Goal: Complete application form: Complete application form

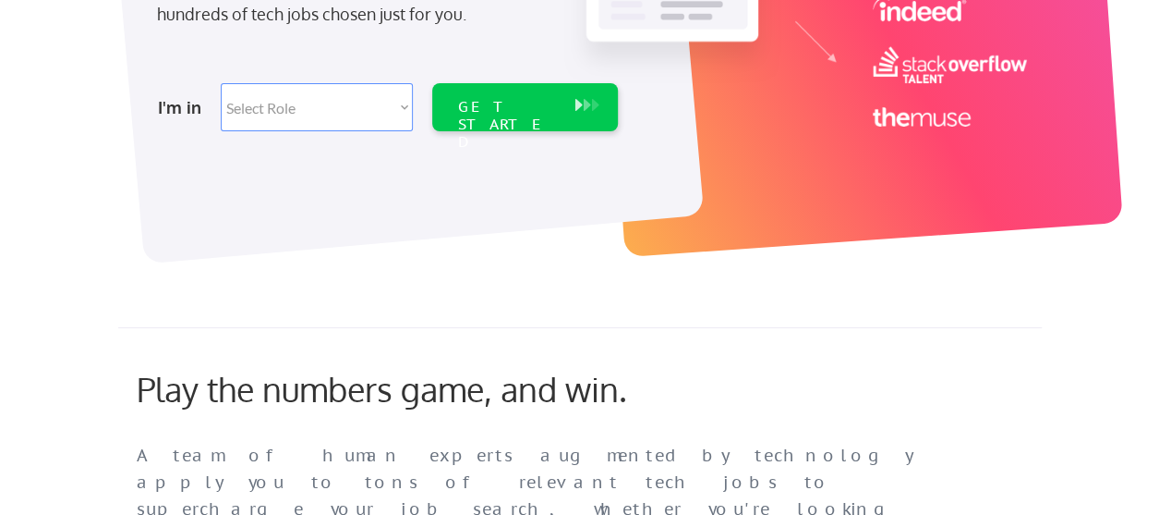
scroll to position [462, 0]
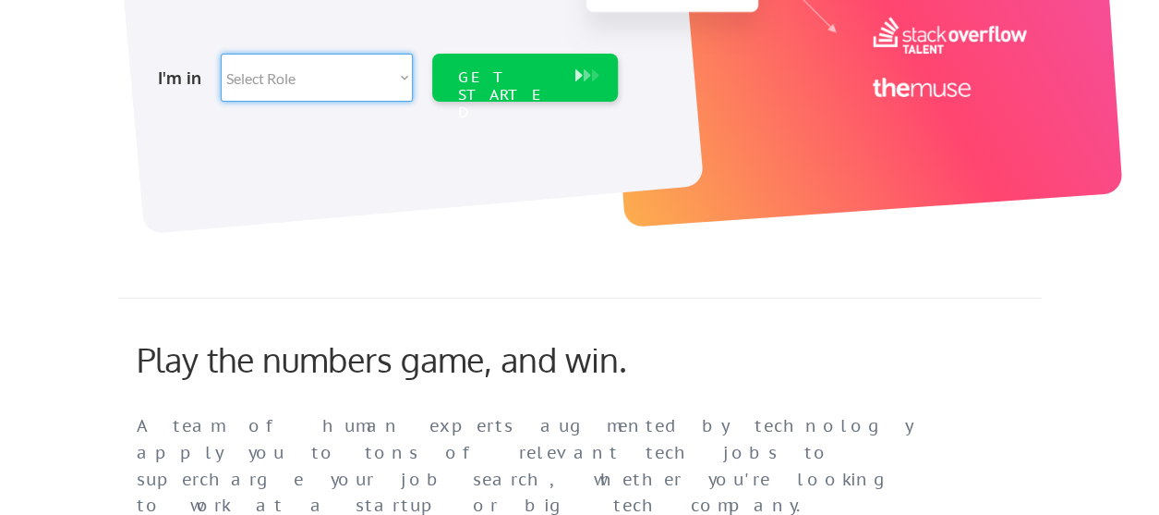
click at [394, 74] on select "Select Role Software Engineering Product Management Customer Success Sales UI/U…" at bounding box center [317, 78] width 192 height 48
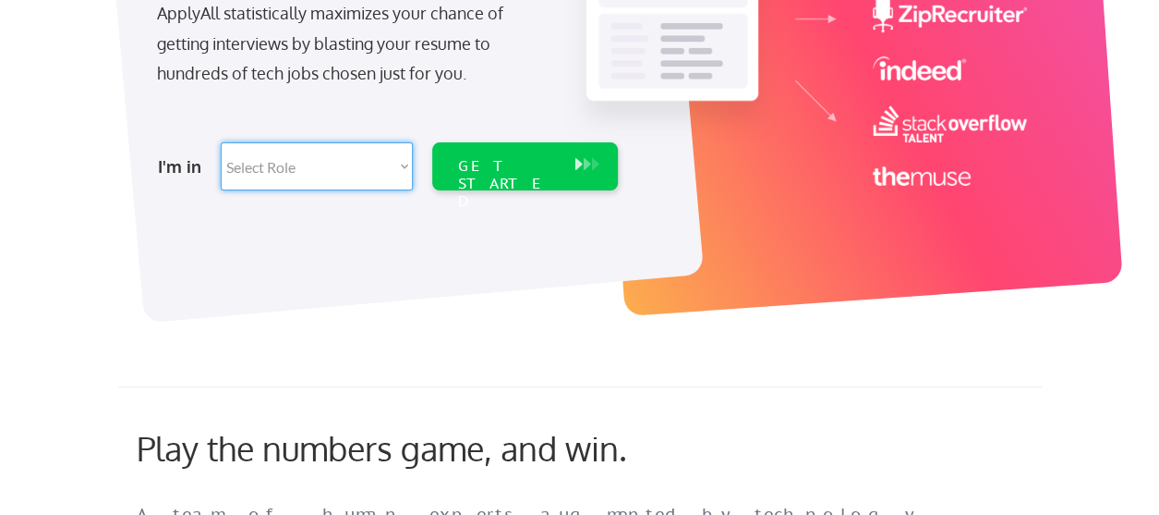
scroll to position [370, 0]
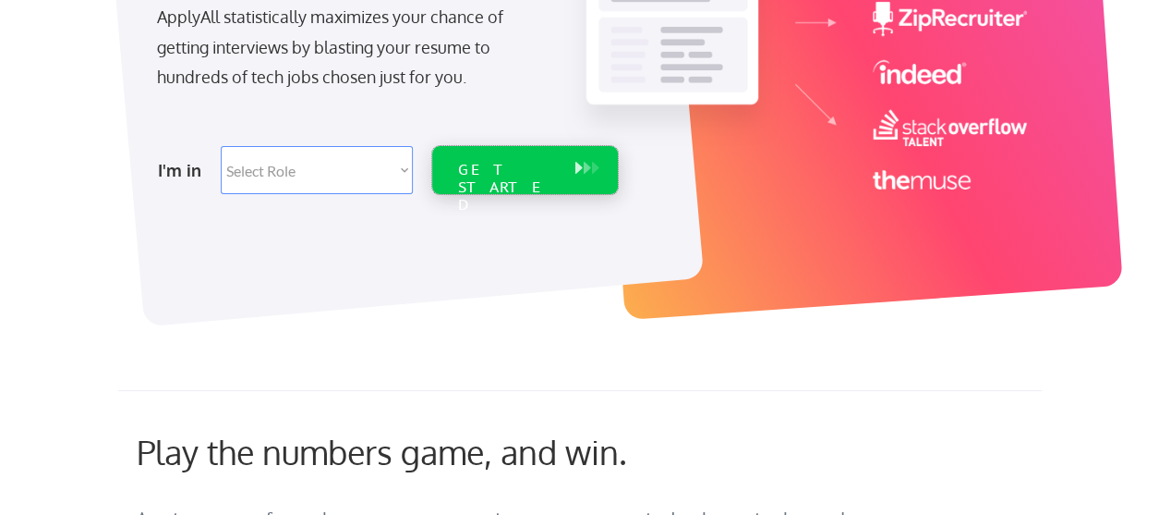
click at [525, 165] on div "GET STARTED" at bounding box center [507, 188] width 99 height 54
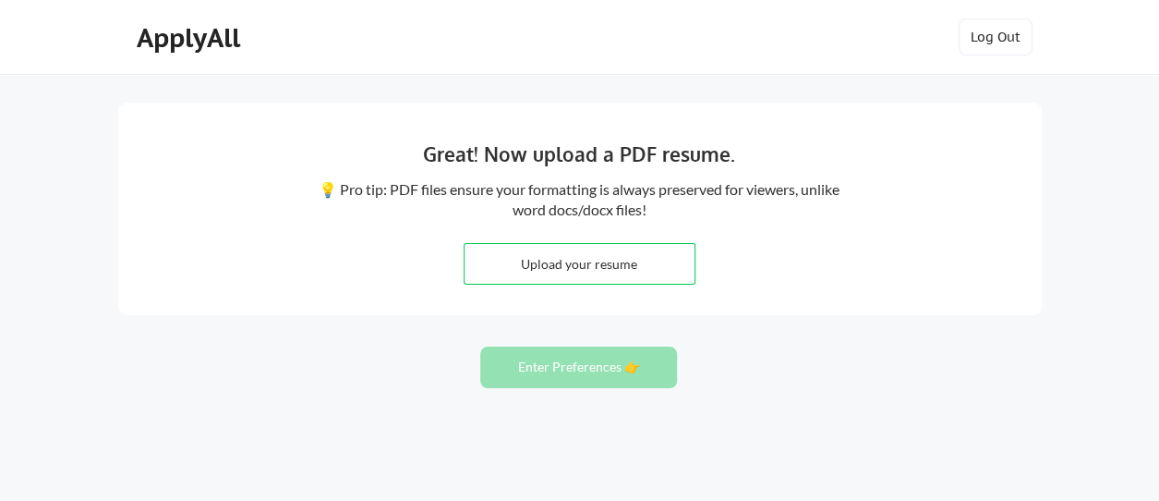
click at [595, 265] on input "file" at bounding box center [580, 264] width 230 height 40
type input "C:\fakepath\MARGARET_MAINA_CV_2025.pdf"
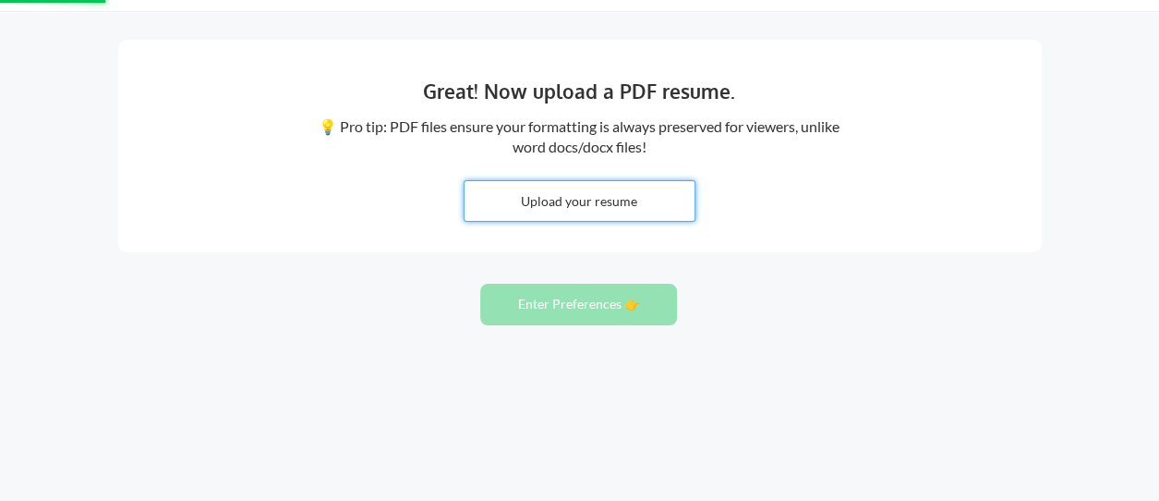
scroll to position [87, 0]
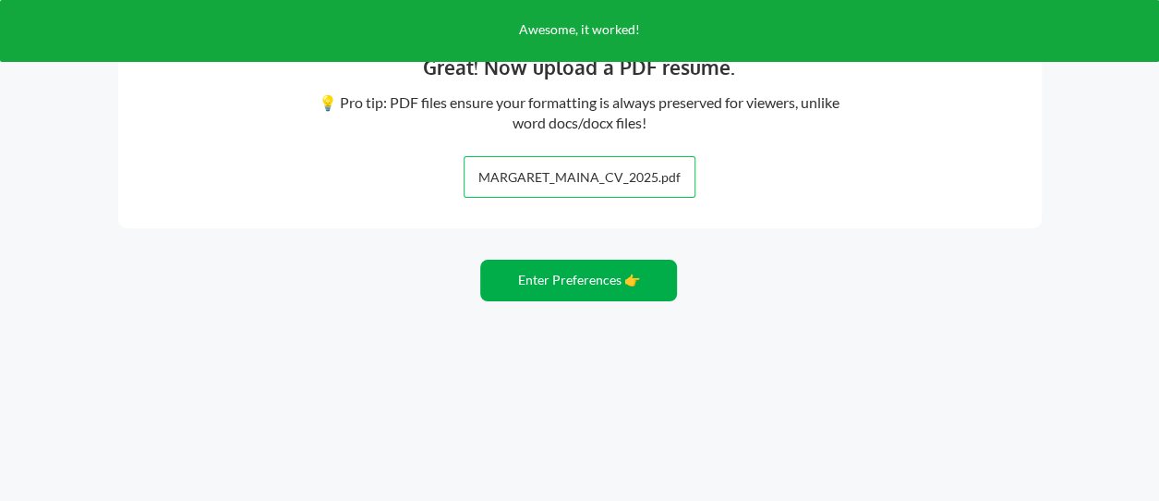
click at [576, 285] on button "Enter Preferences 👉" at bounding box center [578, 281] width 197 height 42
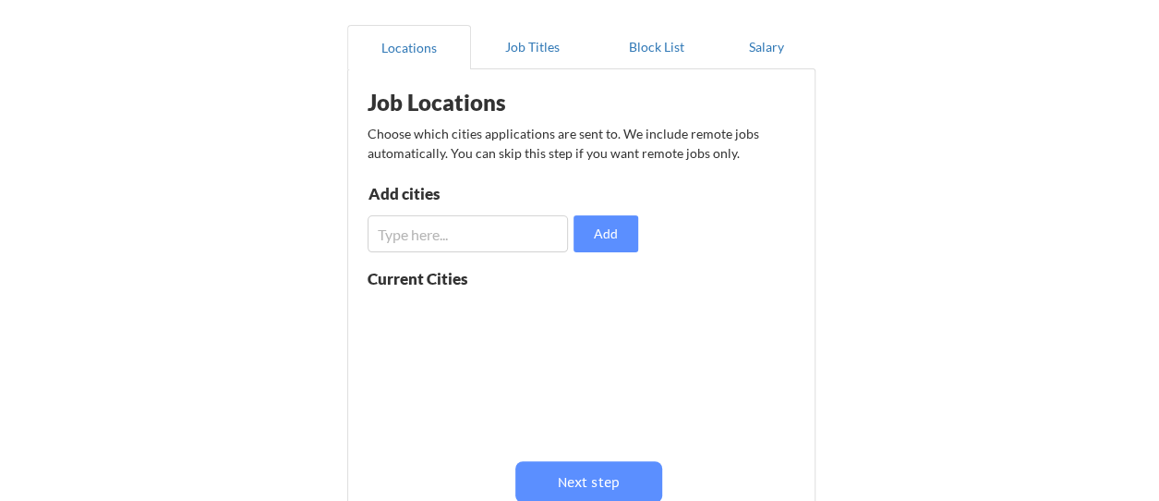
scroll to position [185, 0]
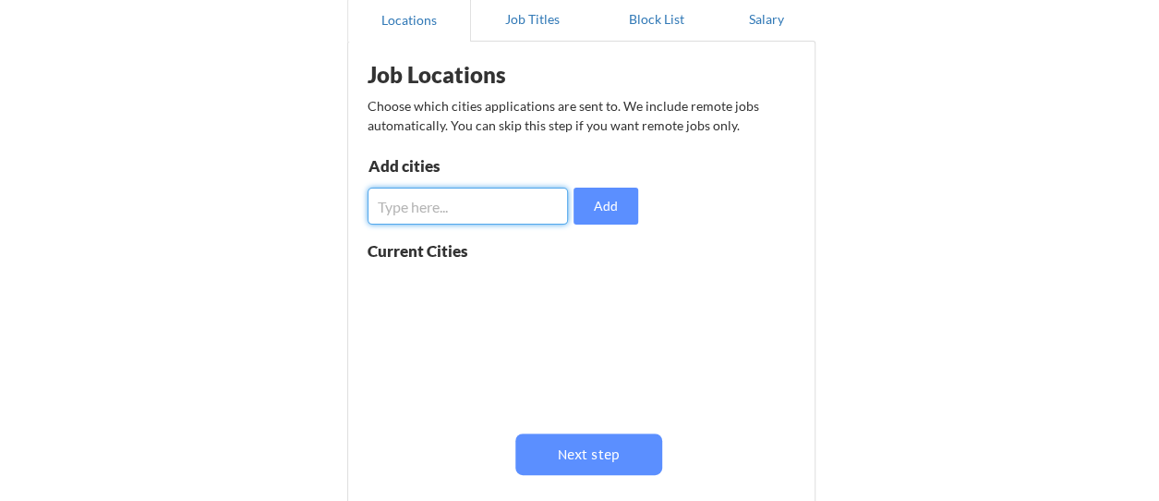
click at [469, 207] on input "input" at bounding box center [468, 206] width 201 height 37
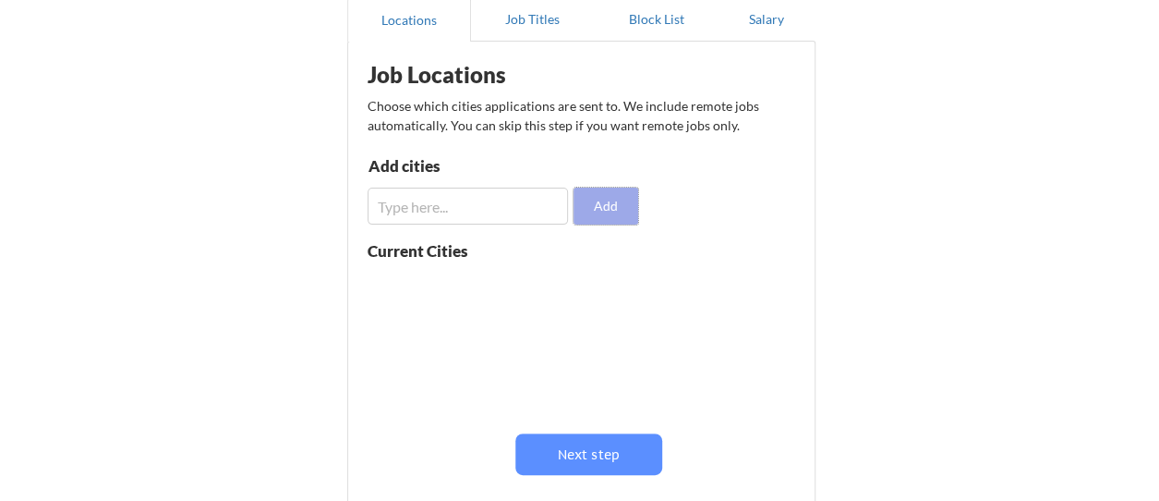
click at [626, 212] on button "Add" at bounding box center [606, 206] width 65 height 37
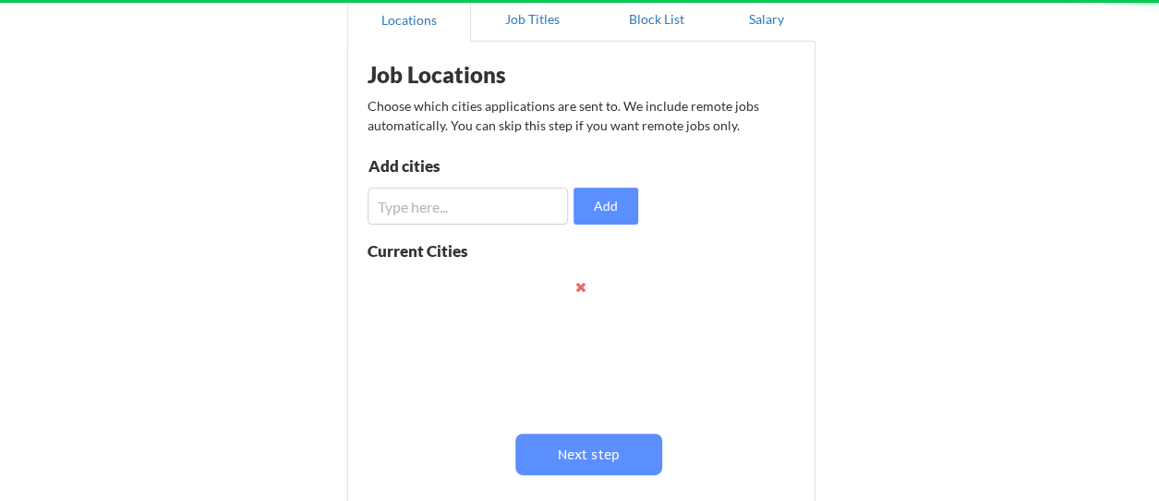
click at [414, 199] on input "input" at bounding box center [468, 206] width 201 height 37
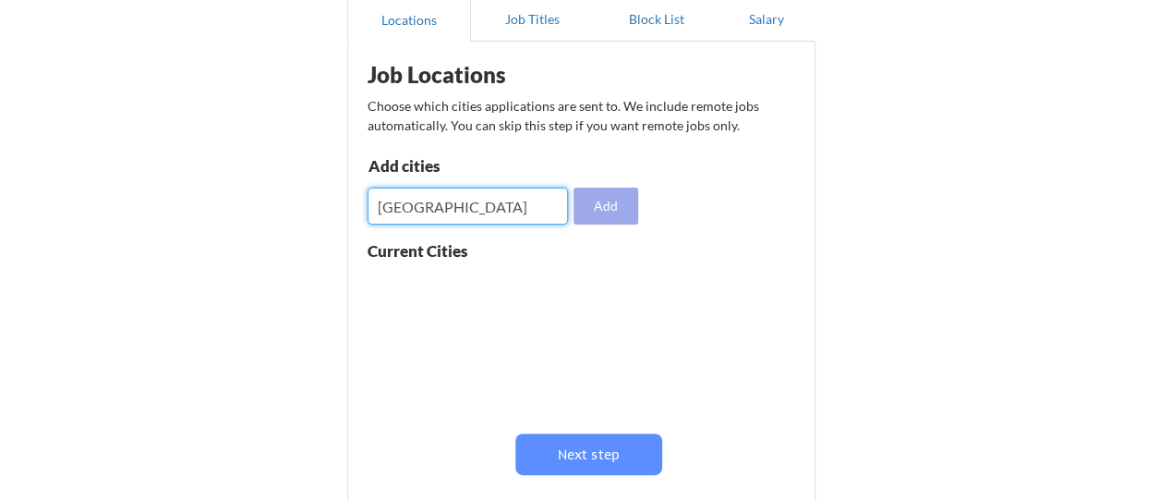
type input "[GEOGRAPHIC_DATA]"
click at [610, 199] on button "Add" at bounding box center [606, 206] width 65 height 37
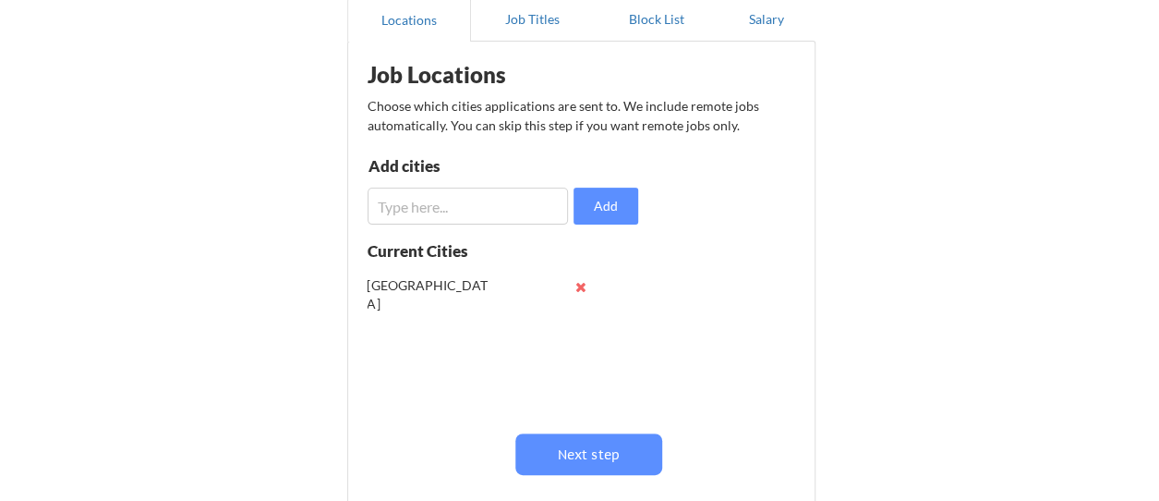
scroll to position [277, 0]
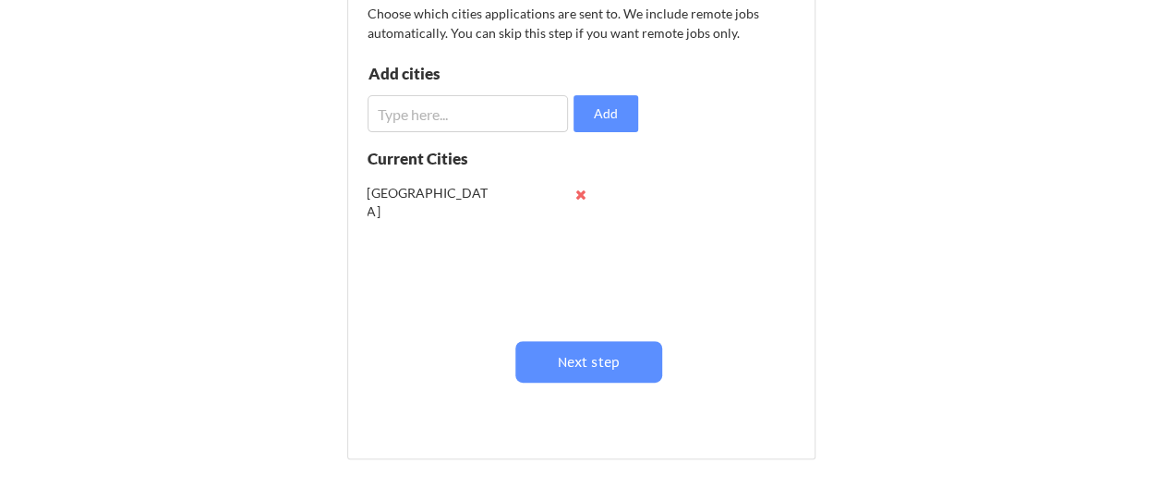
click at [482, 112] on input "input" at bounding box center [468, 113] width 201 height 37
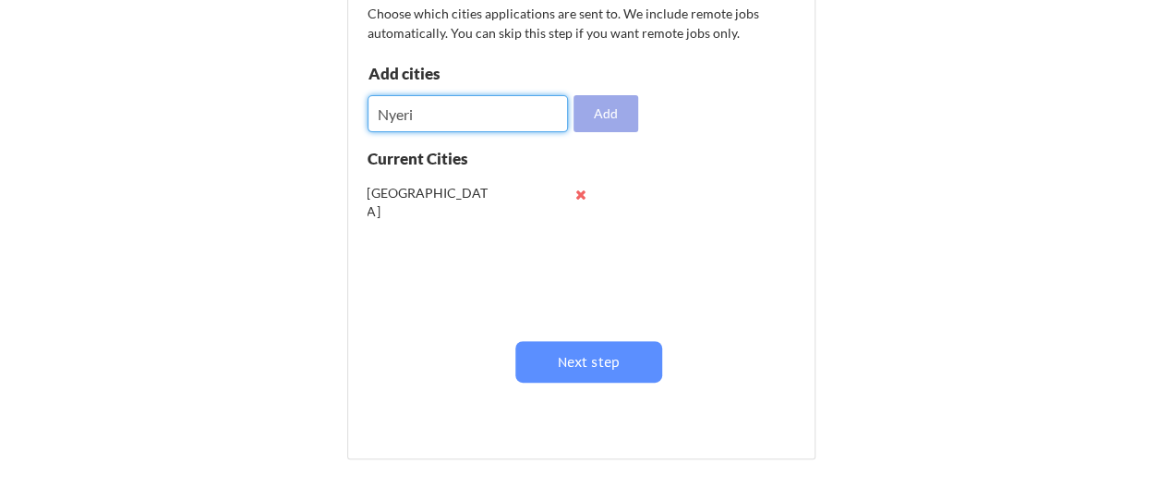
type input "Nyeri"
click at [613, 109] on button "Add" at bounding box center [606, 113] width 65 height 37
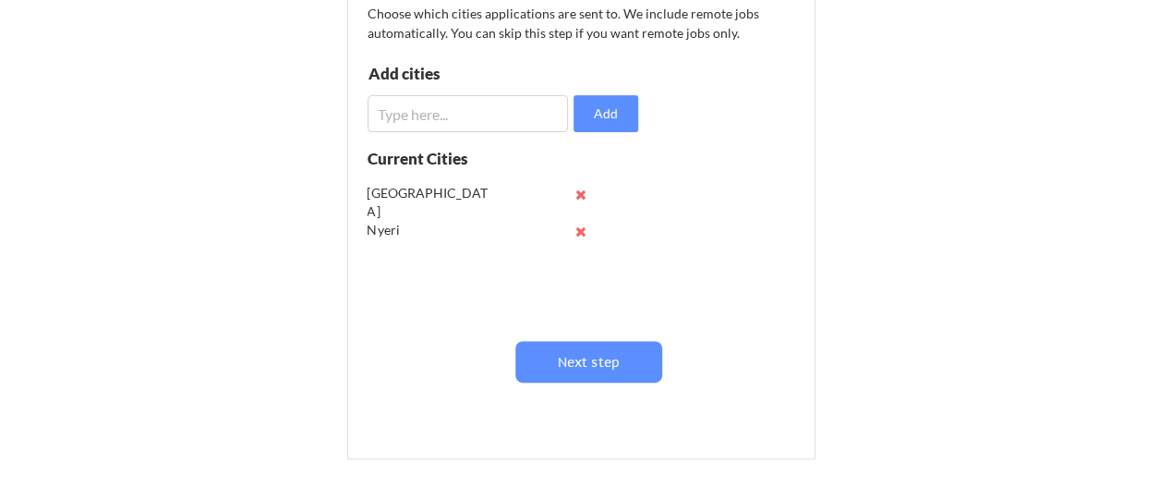
click at [486, 115] on input "input" at bounding box center [468, 113] width 201 height 37
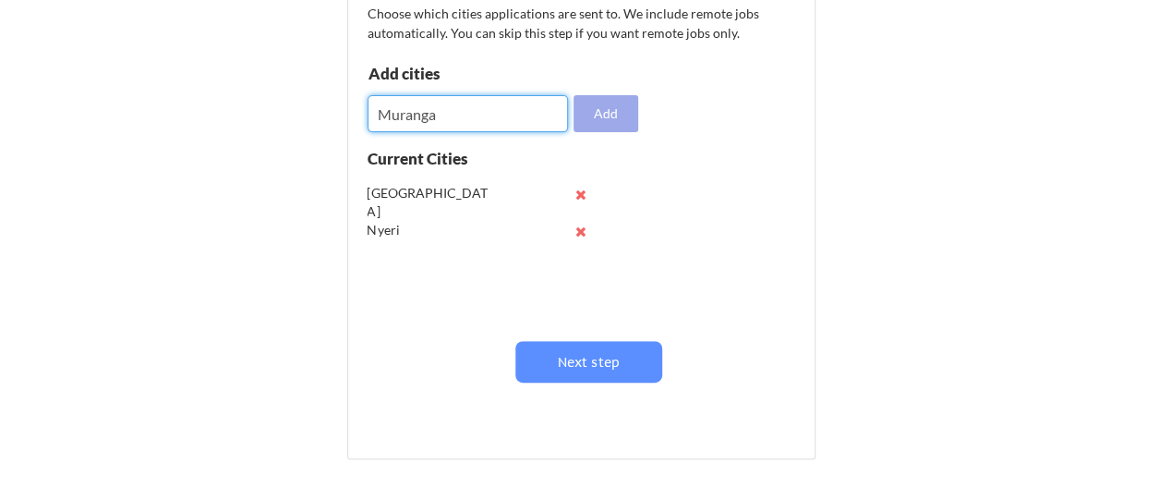
type input "Muranga"
click at [606, 103] on button "Add" at bounding box center [606, 113] width 65 height 37
click at [464, 115] on input "input" at bounding box center [468, 113] width 201 height 37
type input "Nakuru"
click at [611, 108] on button "Add" at bounding box center [606, 113] width 65 height 37
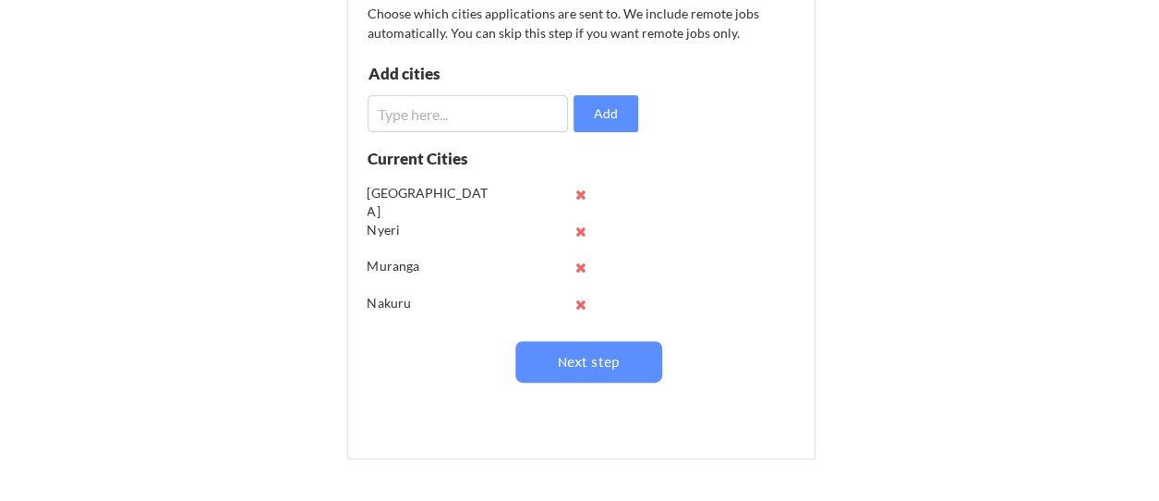
scroll to position [0, 0]
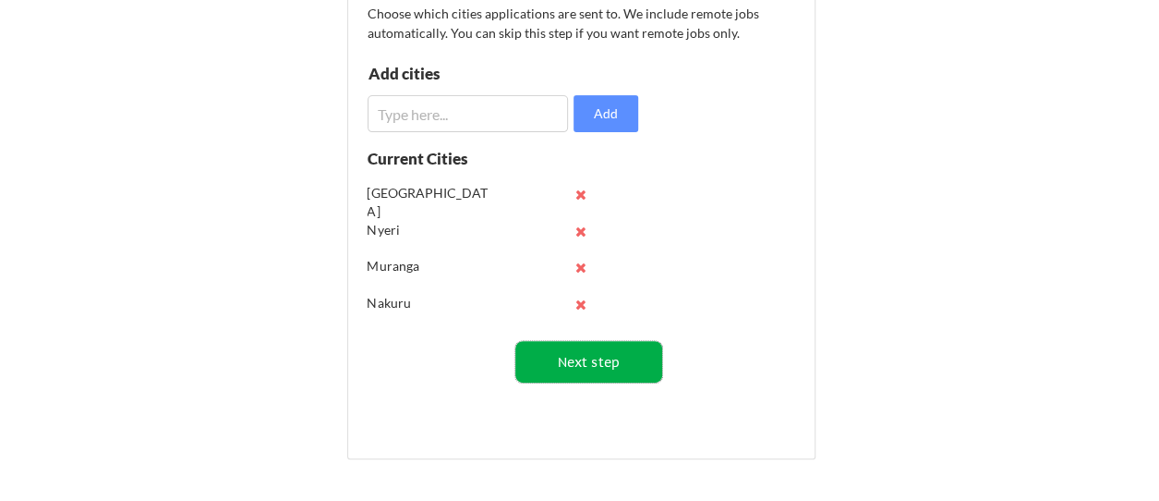
click at [554, 358] on button "Next step" at bounding box center [588, 362] width 147 height 42
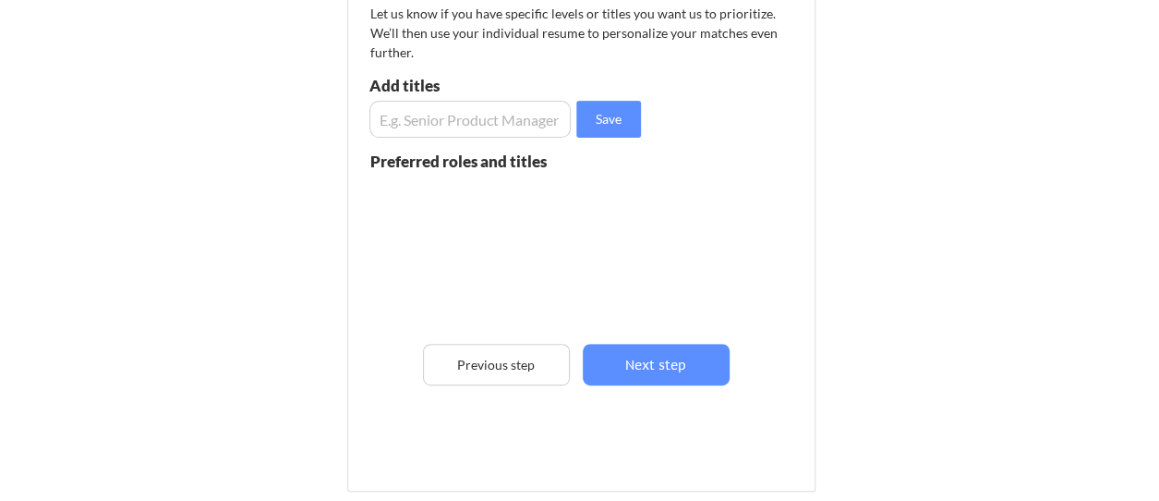
click at [491, 121] on input "input" at bounding box center [471, 119] width 202 height 37
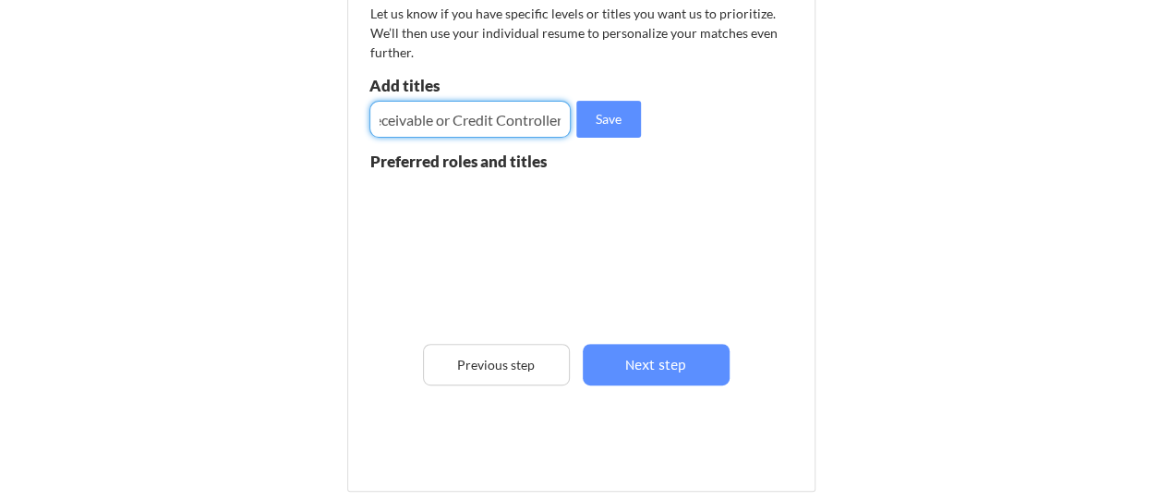
scroll to position [0, 158]
type input "Accountant, Account Receivable or Credit Controller"
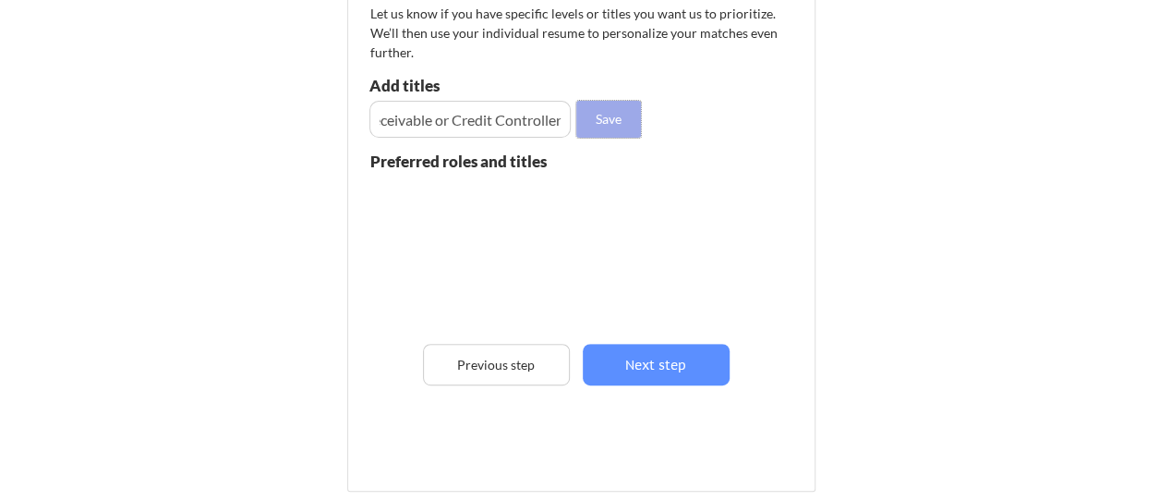
click at [614, 108] on button "Save" at bounding box center [608, 119] width 65 height 37
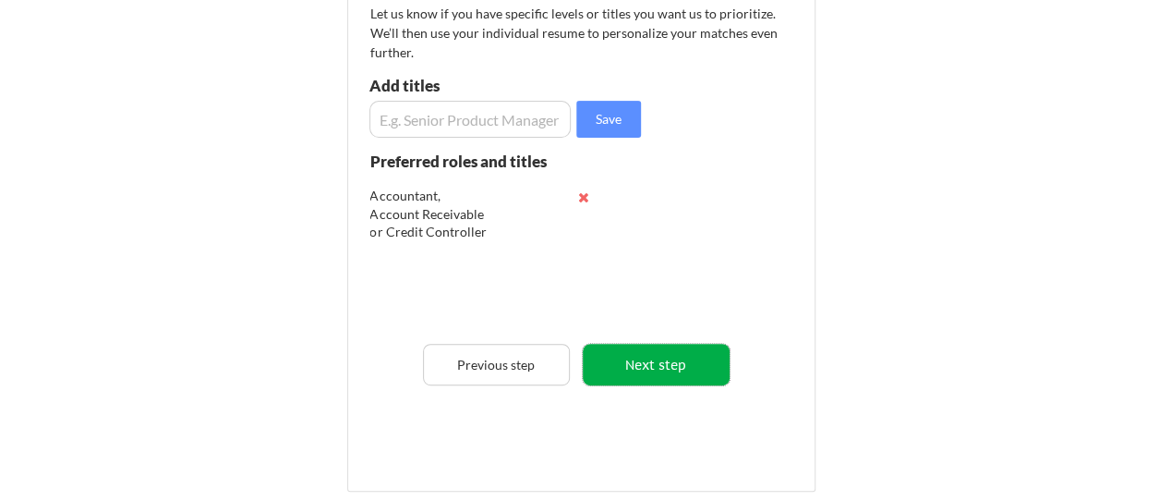
click at [668, 362] on button "Next step" at bounding box center [656, 365] width 147 height 42
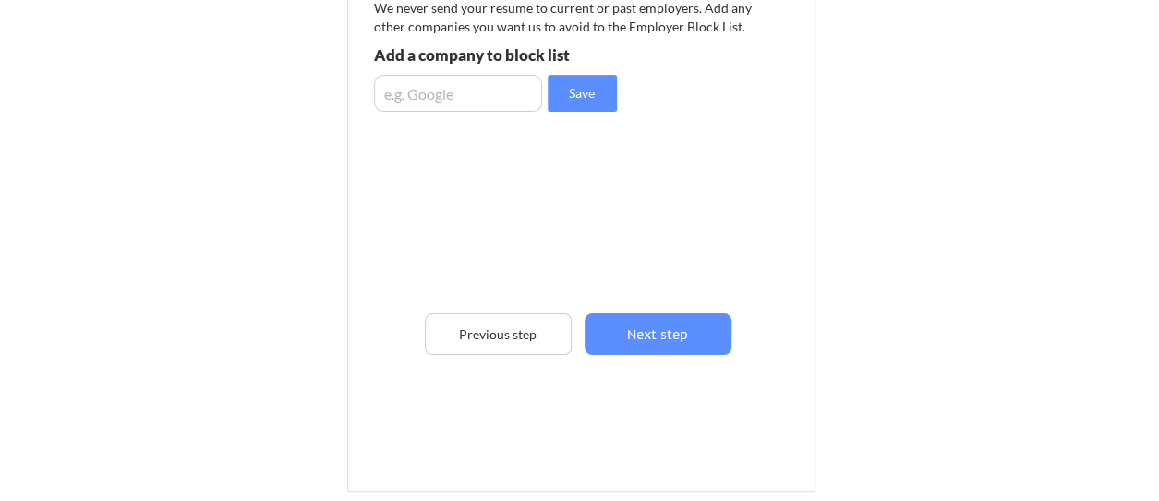
scroll to position [185, 0]
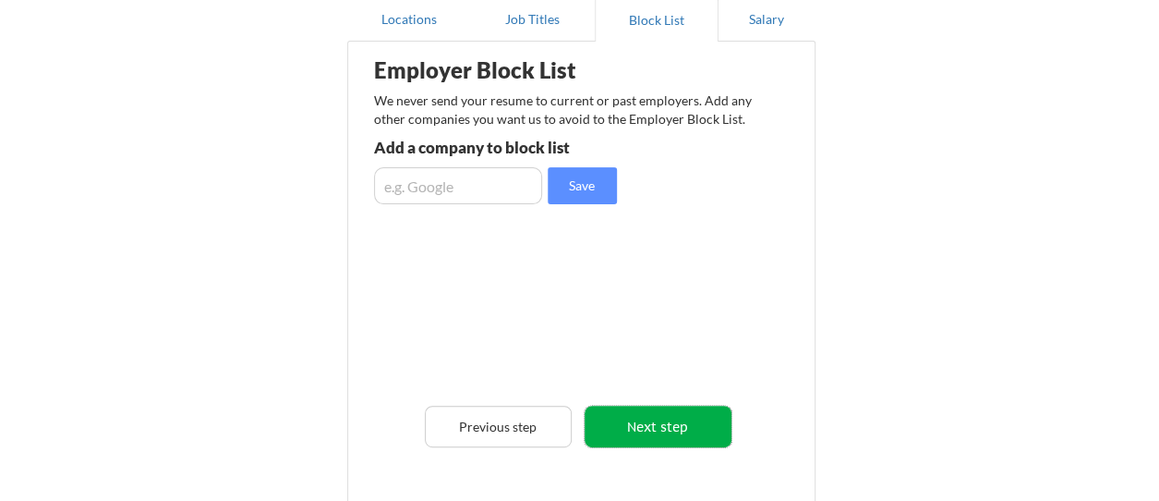
click at [664, 425] on button "Next step" at bounding box center [658, 427] width 147 height 42
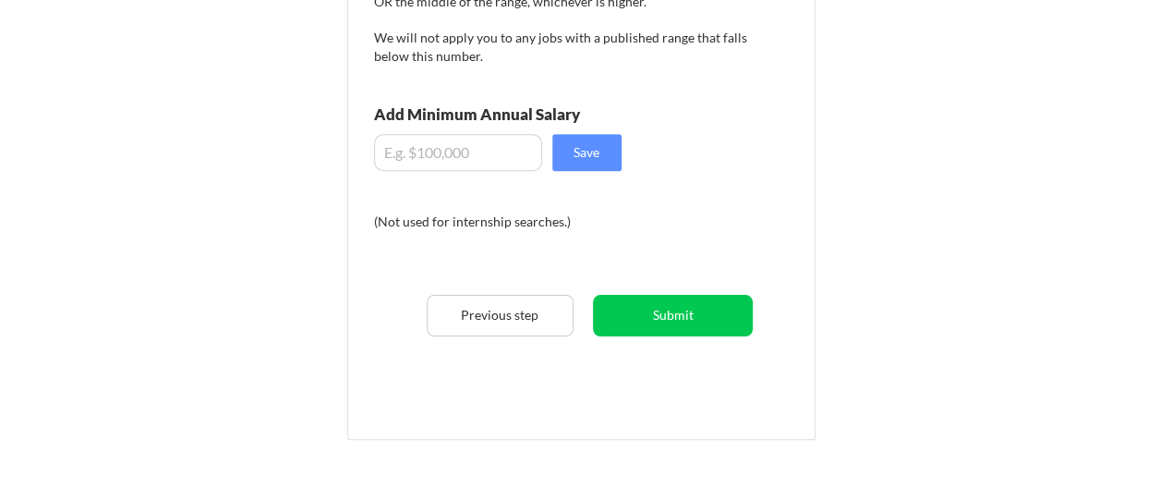
scroll to position [370, 0]
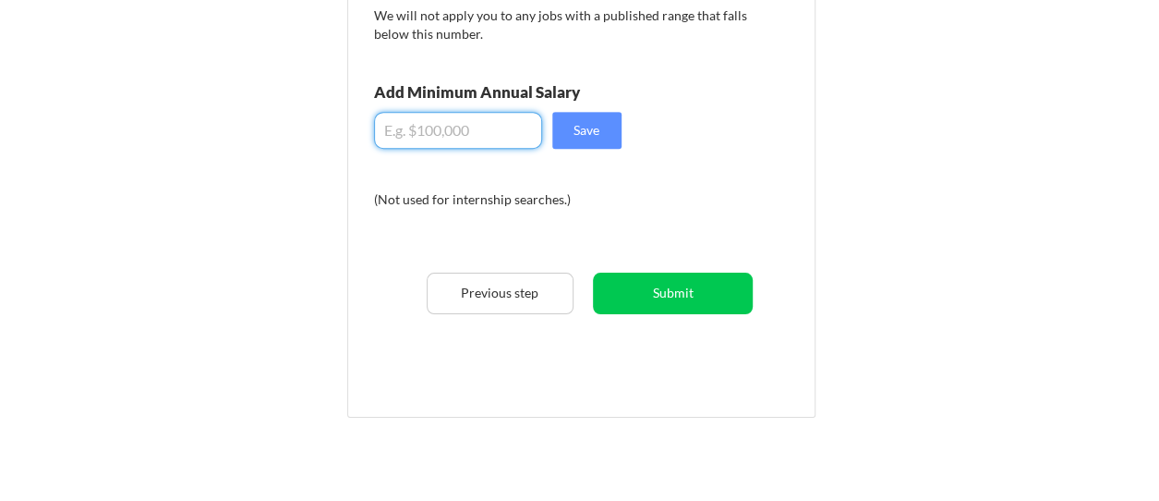
click at [493, 130] on input "input" at bounding box center [458, 130] width 168 height 37
type input "$1"
type input "$1,200"
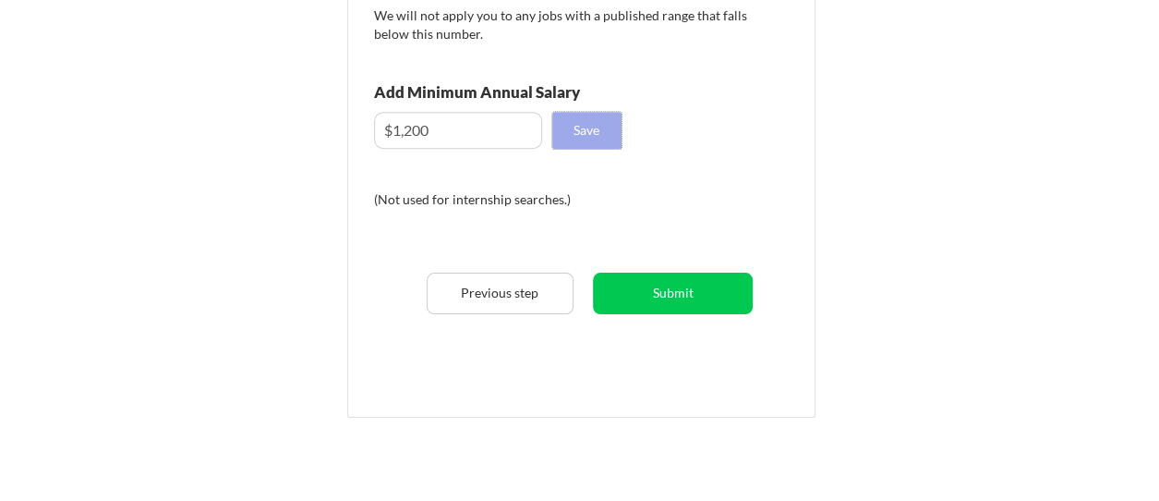
click at [595, 125] on button "Save" at bounding box center [586, 130] width 69 height 37
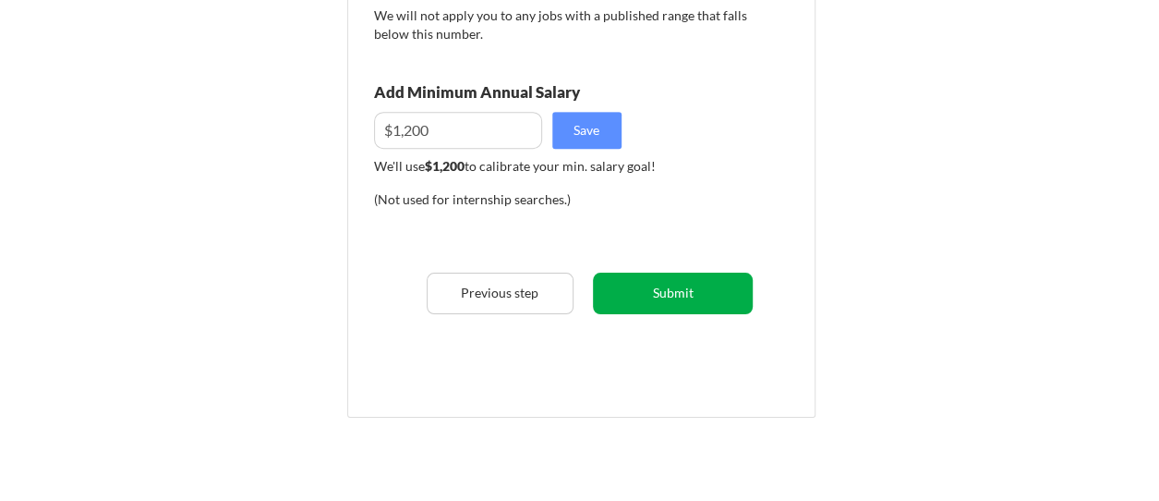
click at [668, 291] on button "Submit" at bounding box center [673, 294] width 160 height 42
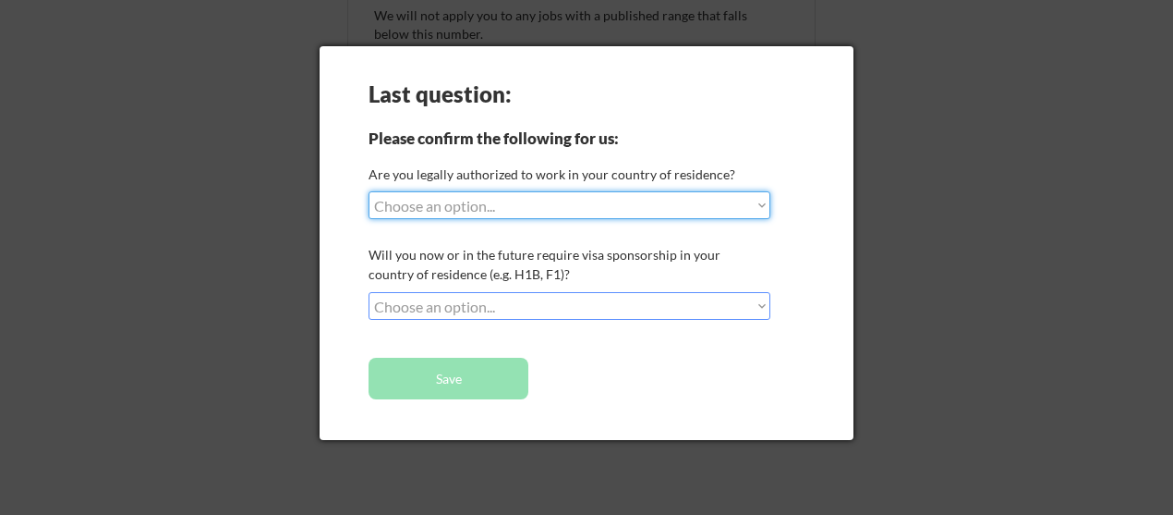
click at [751, 205] on select "Choose an option... Yes, I am a US Citizen Yes, I am a Canadian Citizen Yes, I …" at bounding box center [570, 205] width 402 height 28
click at [958, 238] on div at bounding box center [586, 257] width 1173 height 515
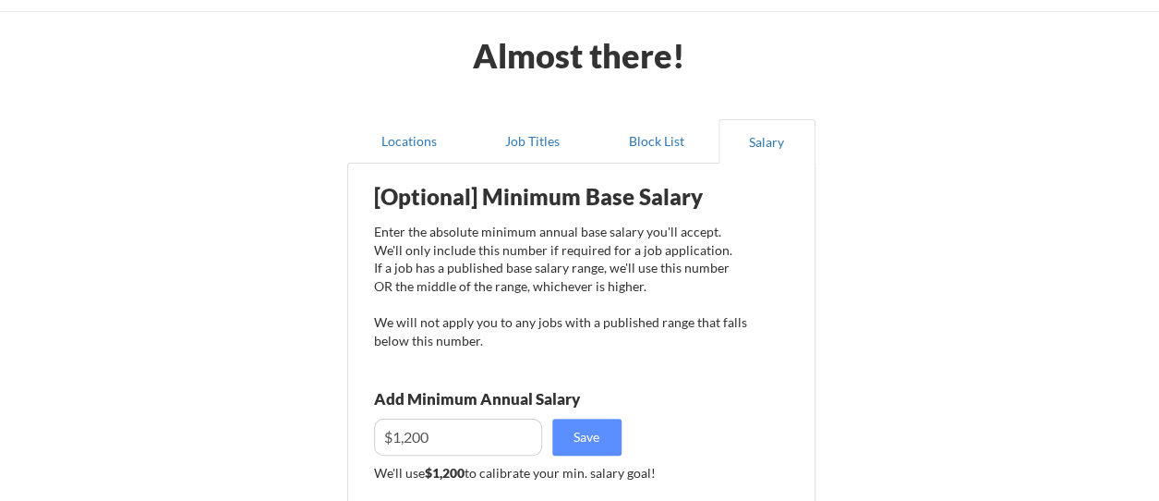
scroll to position [0, 0]
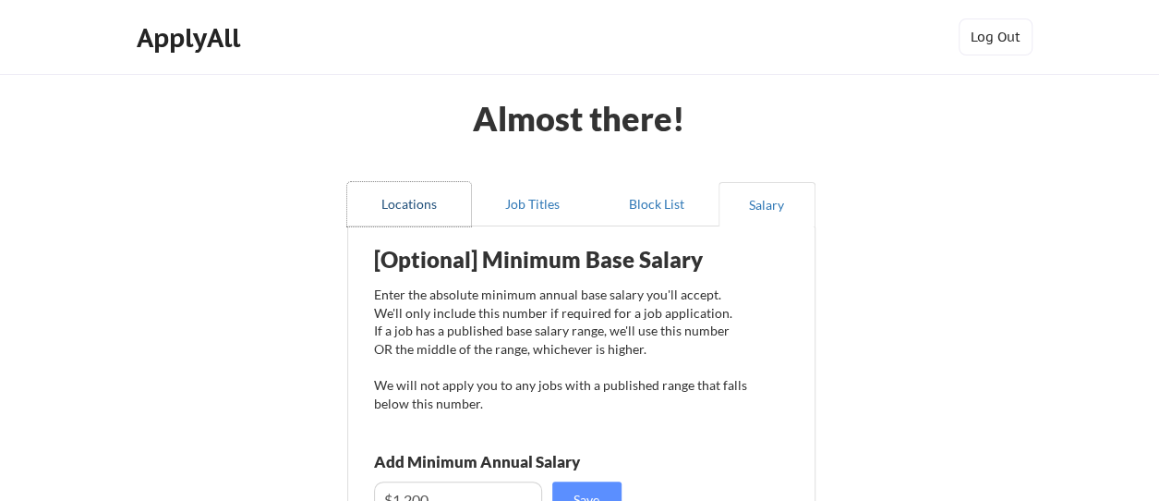
click at [426, 207] on button "Locations" at bounding box center [409, 204] width 124 height 44
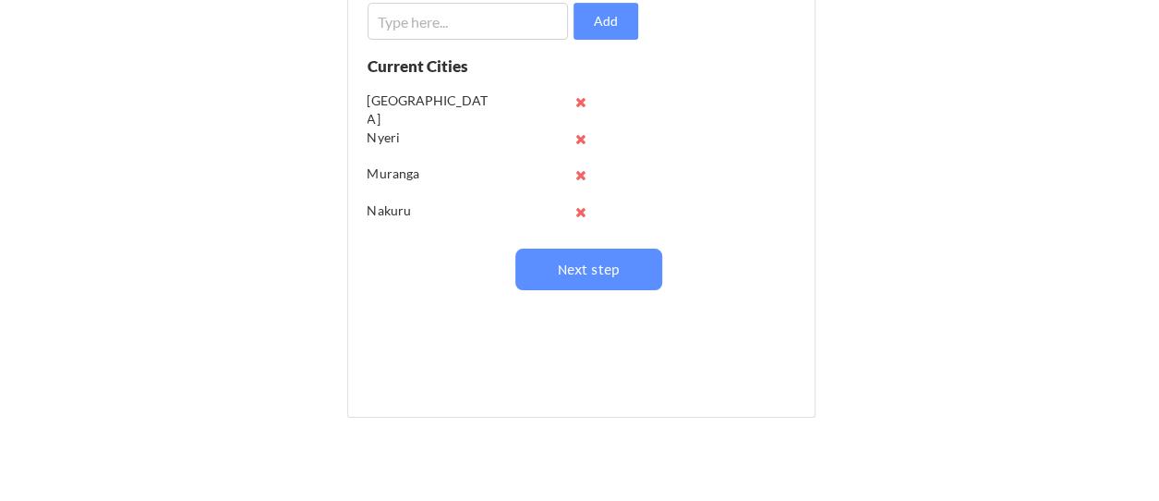
scroll to position [92, 0]
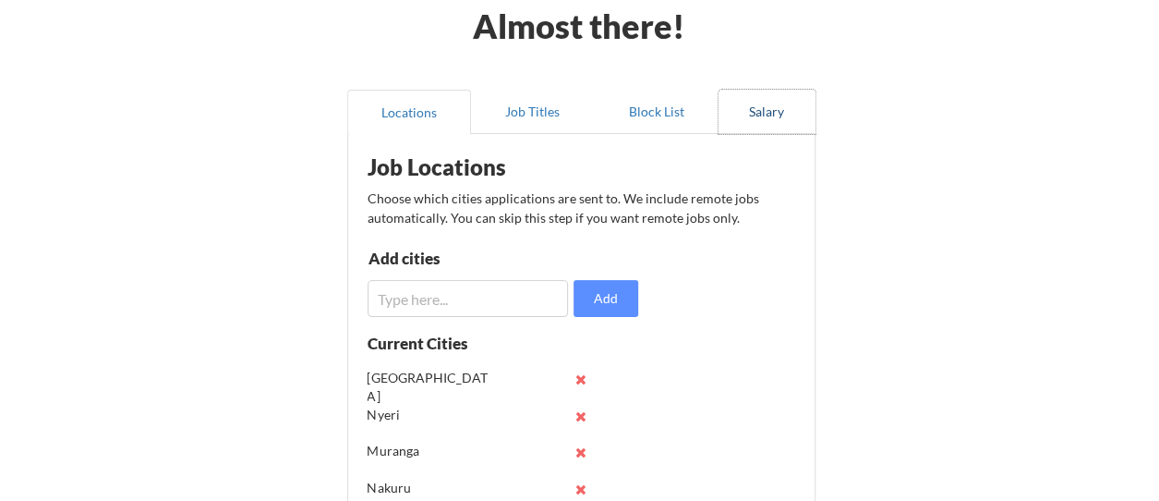
click at [770, 110] on button "Salary" at bounding box center [767, 112] width 97 height 44
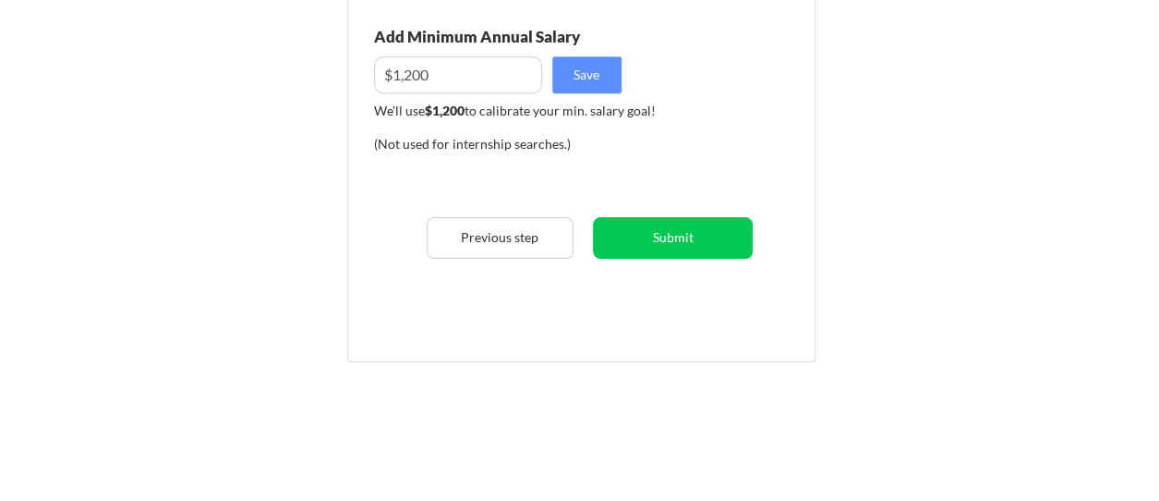
scroll to position [455, 0]
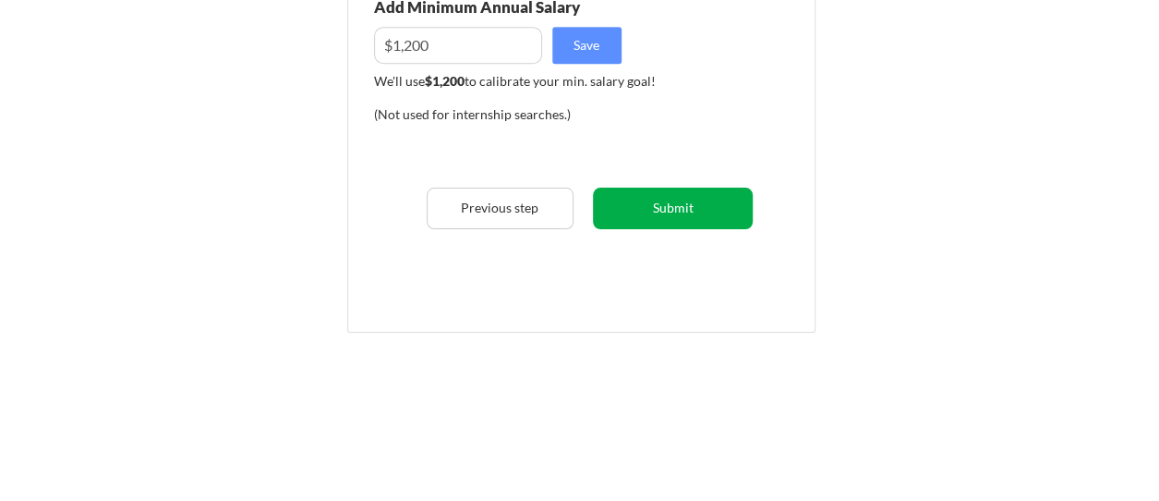
click at [664, 217] on button "Submit" at bounding box center [673, 209] width 160 height 42
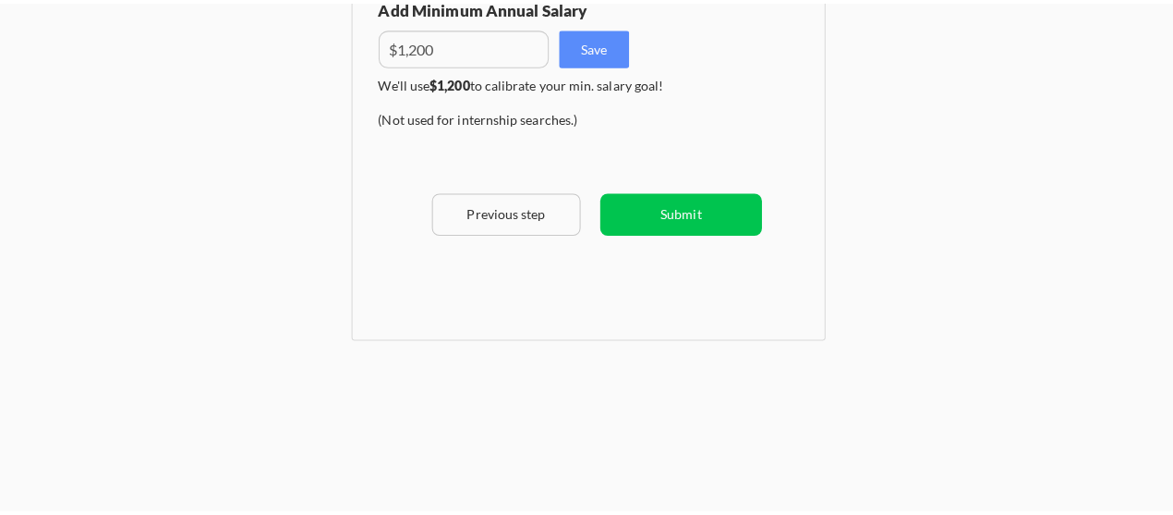
scroll to position [441, 0]
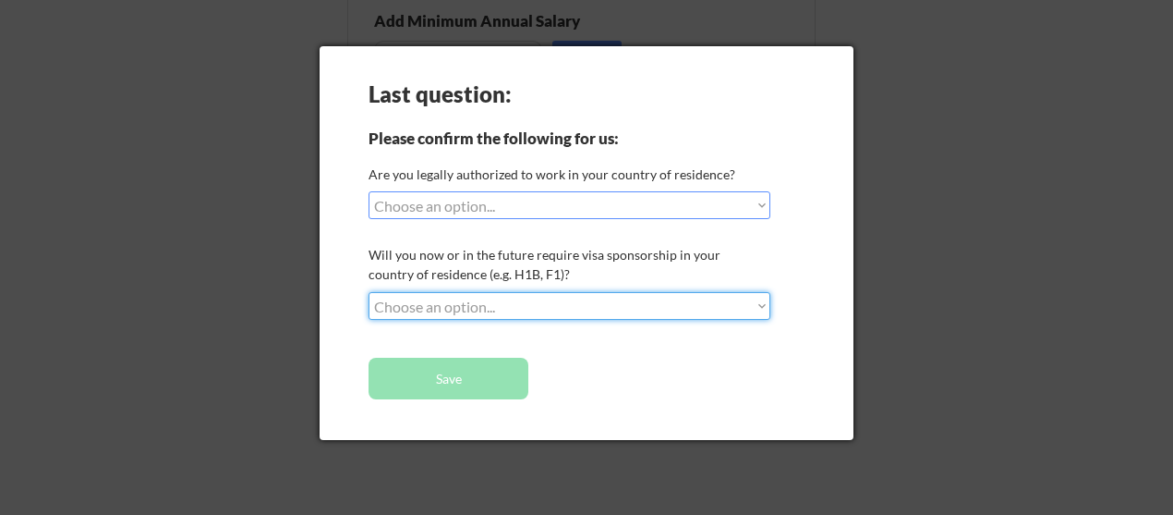
click at [553, 303] on select "Choose an option... No, I will not need sponsorship Yes, I will need sponsorship" at bounding box center [570, 306] width 402 height 28
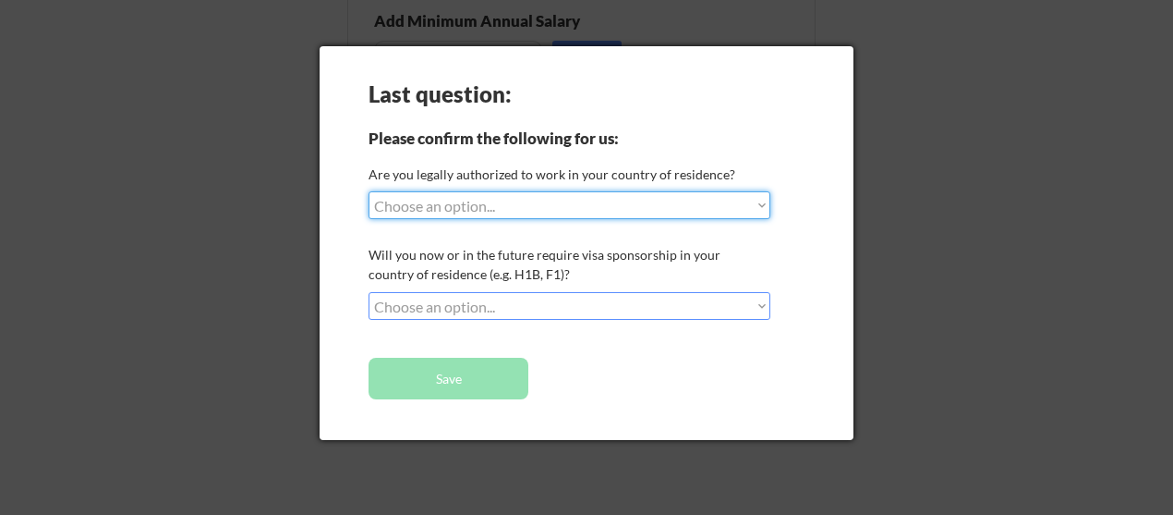
click at [765, 204] on select "Choose an option... Yes, I am a US Citizen Yes, I am a Canadian Citizen Yes, I …" at bounding box center [570, 205] width 402 height 28
click at [535, 197] on select "Choose an option... Yes, I am a US Citizen Yes, I am a Canadian Citizen Yes, I …" at bounding box center [570, 205] width 402 height 28
click at [732, 93] on div "Last question: Please confirm the following for us: Are you legally authorized …" at bounding box center [587, 243] width 534 height 394
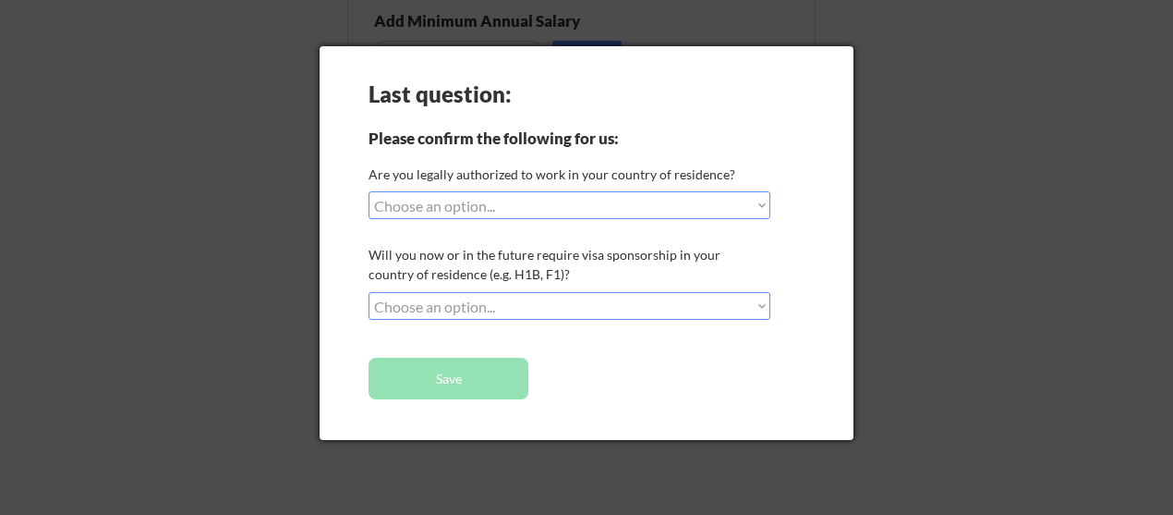
click at [758, 308] on select "Choose an option... No, I will not need sponsorship Yes, I will need sponsorship" at bounding box center [570, 306] width 402 height 28
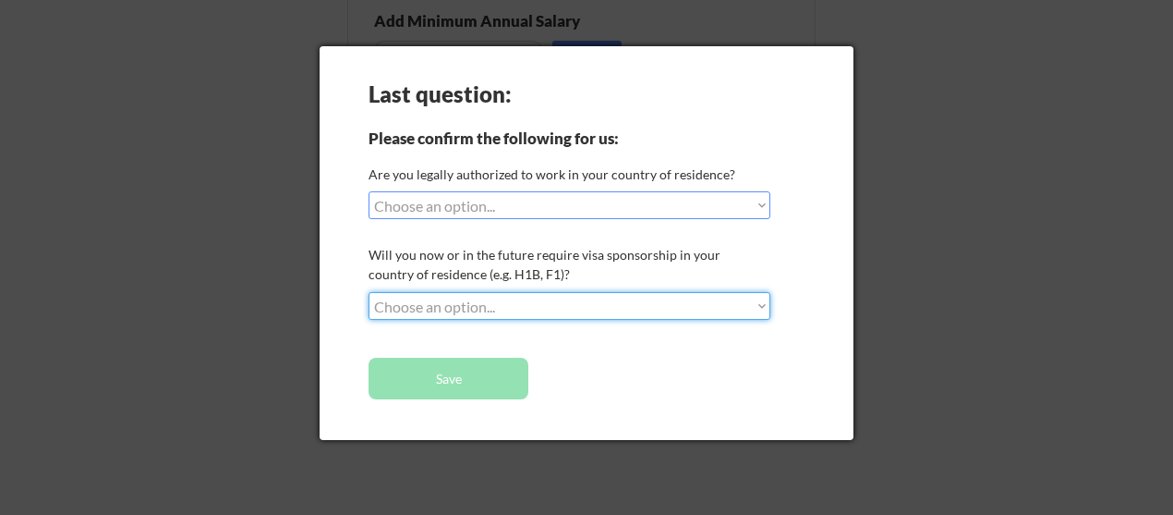
select select ""no__i_will_not_need_sponsorship""
click at [369, 292] on select "Choose an option... No, I will not need sponsorship Yes, I will need sponsorship" at bounding box center [570, 306] width 402 height 28
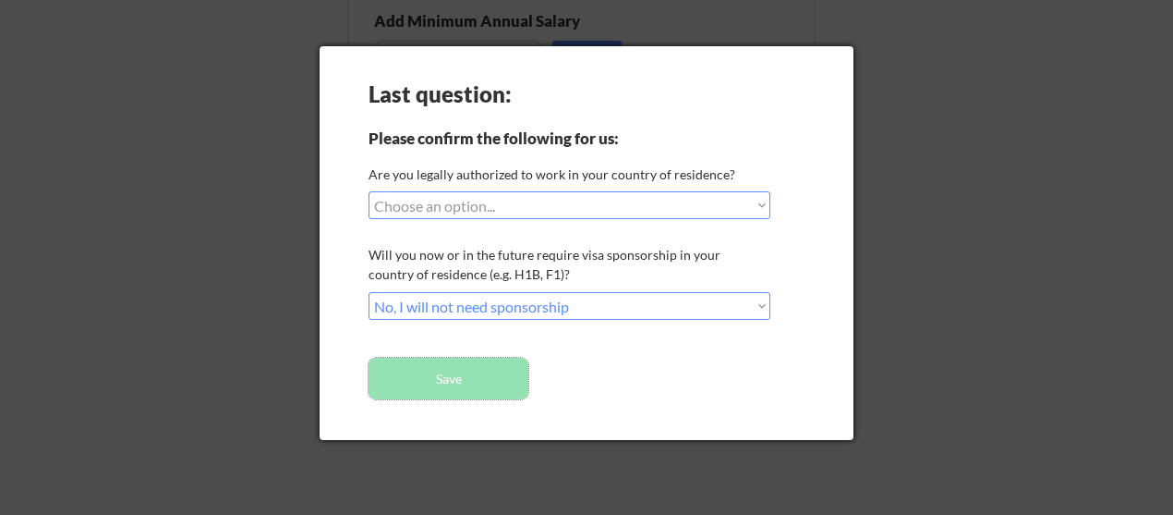
click at [456, 378] on button "Save" at bounding box center [449, 379] width 160 height 42
click at [448, 379] on button "Save" at bounding box center [449, 379] width 160 height 42
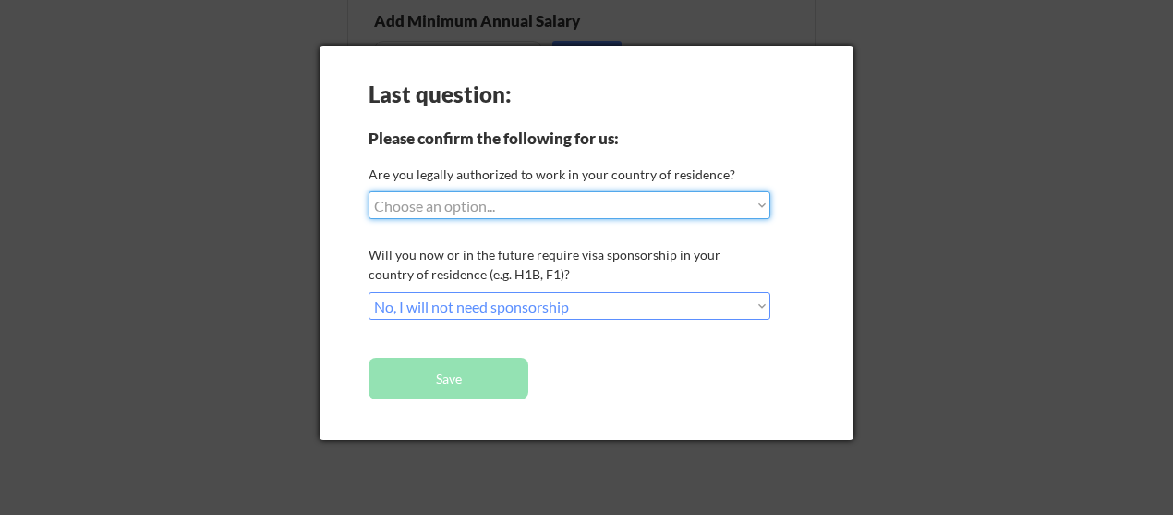
click at [613, 197] on select "Choose an option... Yes, I am a US Citizen Yes, I am a Canadian Citizen Yes, I …" at bounding box center [570, 205] width 402 height 28
click at [534, 208] on select "Choose an option... Yes, I am a US Citizen Yes, I am a Canadian Citizen Yes, I …" at bounding box center [570, 205] width 402 height 28
select select ""yes__i_am_an_other_permanent_resident""
click at [369, 191] on select "Choose an option... Yes, I am a US Citizen Yes, I am a Canadian Citizen Yes, I …" at bounding box center [570, 205] width 402 height 28
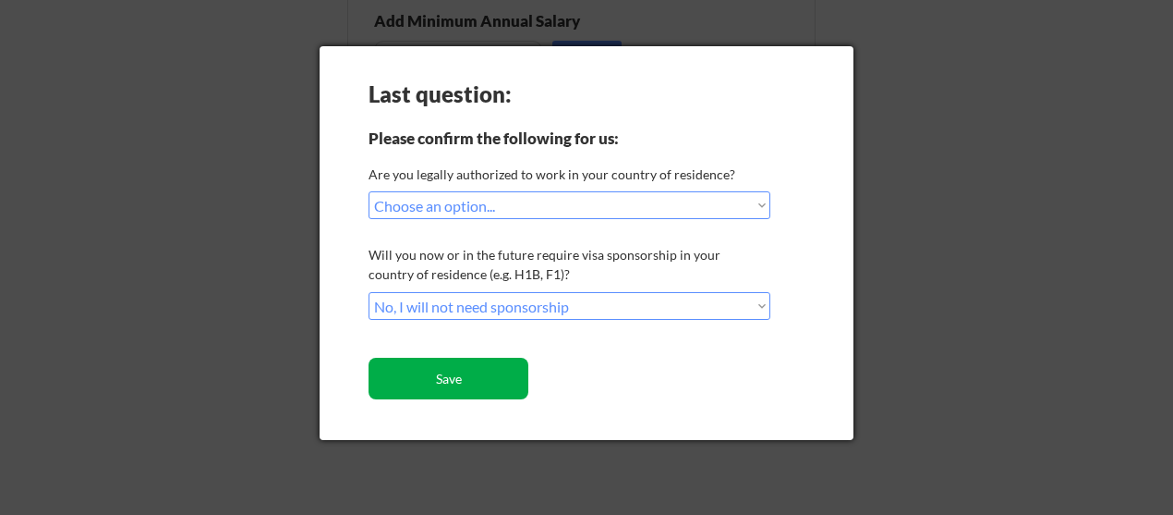
click at [452, 373] on button "Save" at bounding box center [449, 379] width 160 height 42
